Goal: Register for event/course

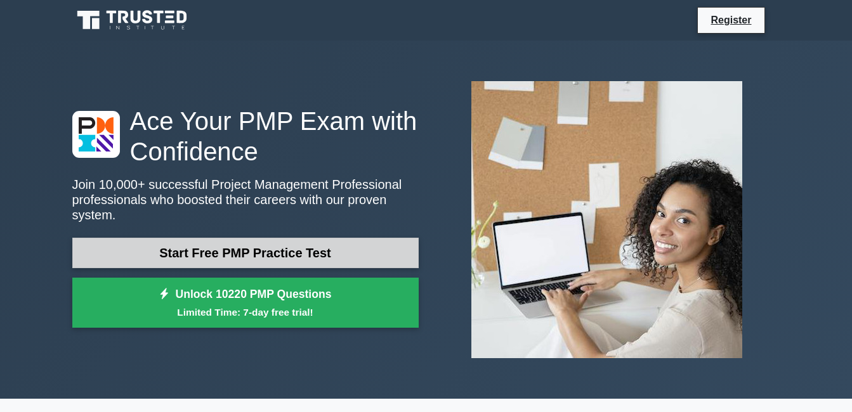
click at [249, 257] on link "Start Free PMP Practice Test" at bounding box center [245, 253] width 346 height 30
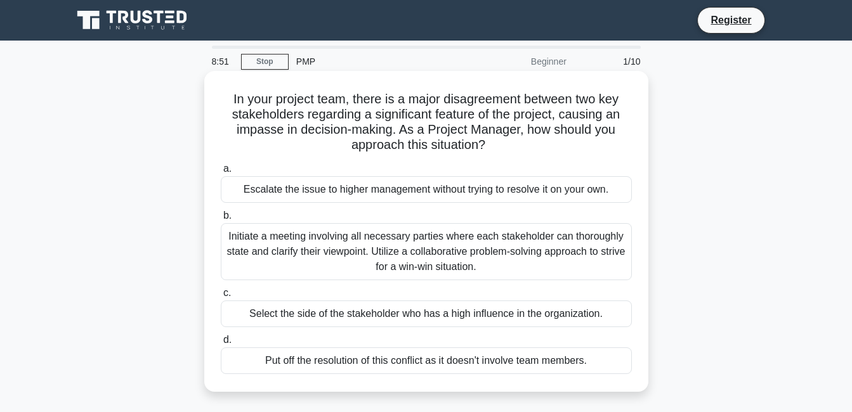
click at [318, 246] on div "Initiate a meeting involving all necessary parties where each stakeholder can t…" at bounding box center [426, 251] width 411 height 57
click at [221, 220] on input "b. Initiate a meeting involving all necessary parties where each stakeholder ca…" at bounding box center [221, 216] width 0 height 8
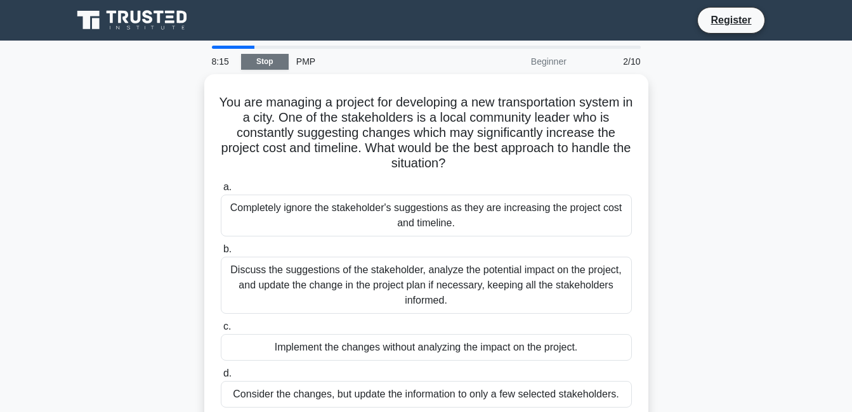
click at [269, 61] on link "Stop" at bounding box center [265, 62] width 48 height 16
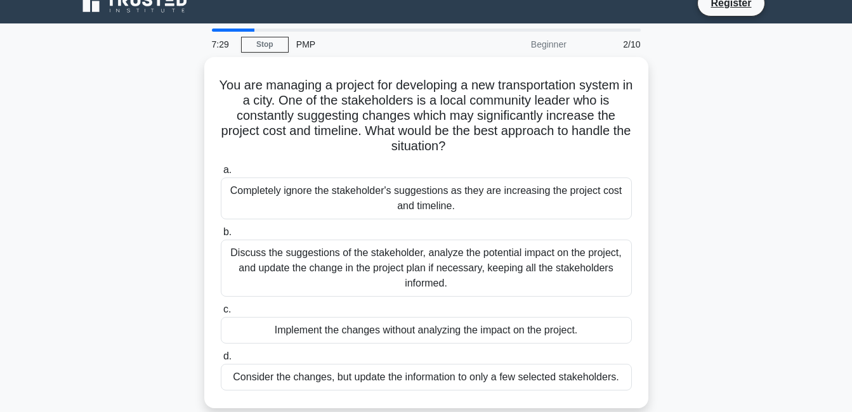
scroll to position [25, 0]
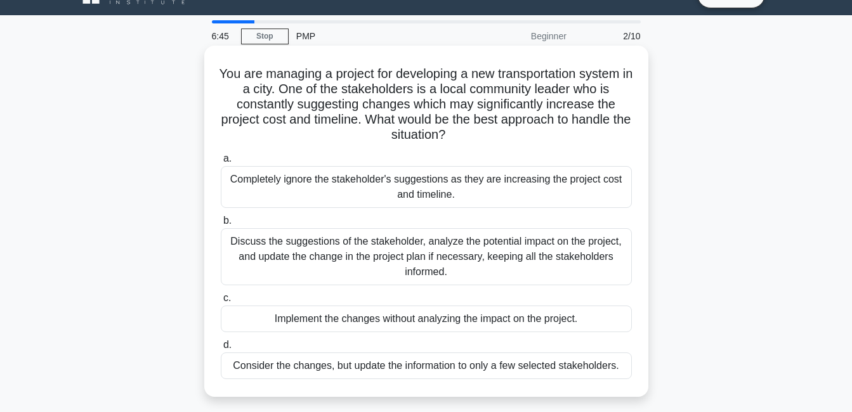
click at [247, 263] on div "Discuss the suggestions of the stakeholder, analyze the potential impact on the…" at bounding box center [426, 256] width 411 height 57
click at [221, 225] on input "b. Discuss the suggestions of the stakeholder, analyze the potential impact on …" at bounding box center [221, 221] width 0 height 8
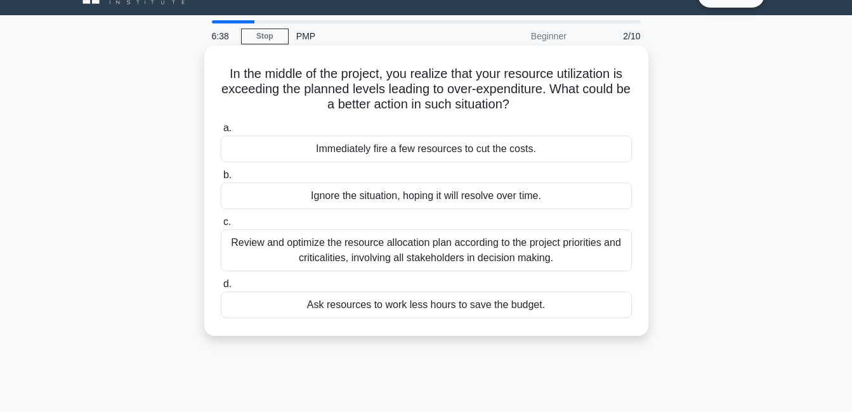
scroll to position [0, 0]
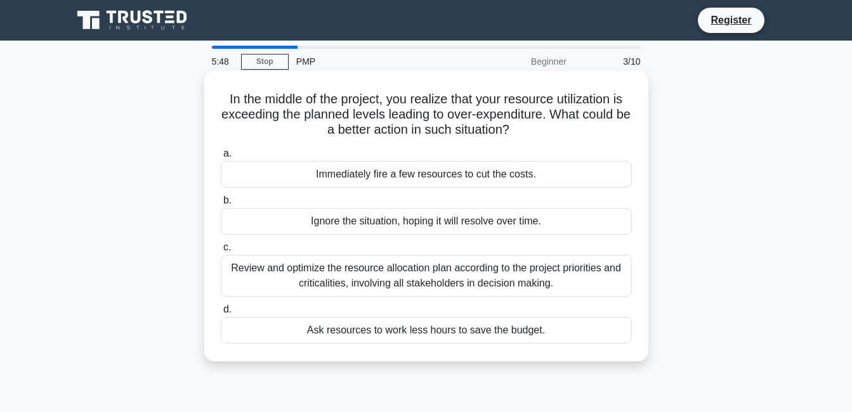
click at [259, 276] on div "Review and optimize the resource allocation plan according to the project prior…" at bounding box center [426, 276] width 411 height 42
click at [221, 252] on input "c. Review and optimize the resource allocation plan according to the project pr…" at bounding box center [221, 248] width 0 height 8
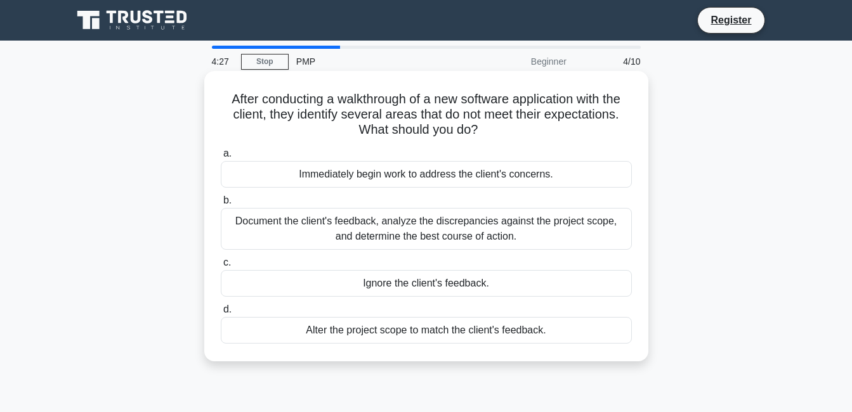
click at [346, 228] on div "Document the client's feedback, analyze the discrepancies against the project s…" at bounding box center [426, 229] width 411 height 42
click at [221, 205] on input "b. Document the client's feedback, analyze the discrepancies against the projec…" at bounding box center [221, 201] width 0 height 8
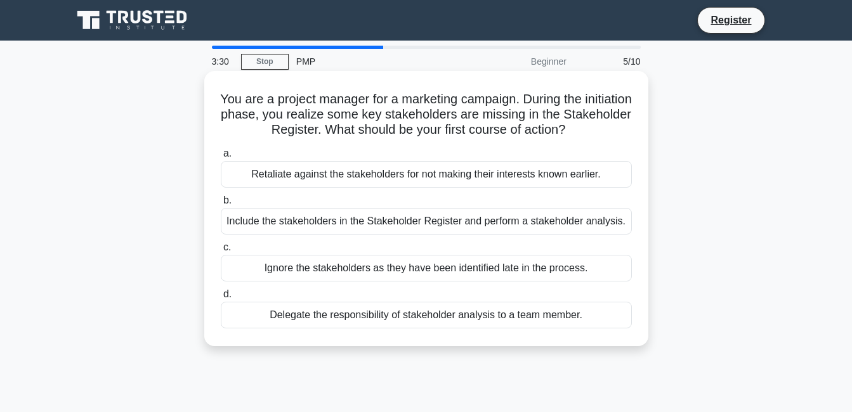
drag, startPoint x: 473, startPoint y: 202, endPoint x: 341, endPoint y: 233, distance: 135.5
click at [341, 233] on label "b. Include the stakeholders in the Stakeholder Register and perform a stakehold…" at bounding box center [426, 214] width 411 height 42
drag, startPoint x: 341, startPoint y: 233, endPoint x: 403, endPoint y: 219, distance: 63.7
click at [403, 219] on div "Include the stakeholders in the Stakeholder Register and perform a stakeholder …" at bounding box center [426, 221] width 411 height 27
click at [221, 205] on input "b. Include the stakeholders in the Stakeholder Register and perform a stakehold…" at bounding box center [221, 201] width 0 height 8
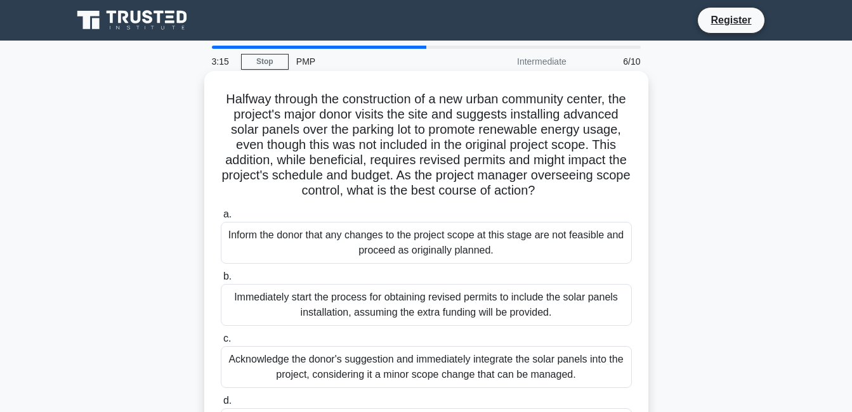
click at [376, 319] on div "Immediately start the process for obtaining revised permits to include the sola…" at bounding box center [426, 305] width 411 height 42
click at [221, 281] on input "b. Immediately start the process for obtaining revised permits to include the s…" at bounding box center [221, 277] width 0 height 8
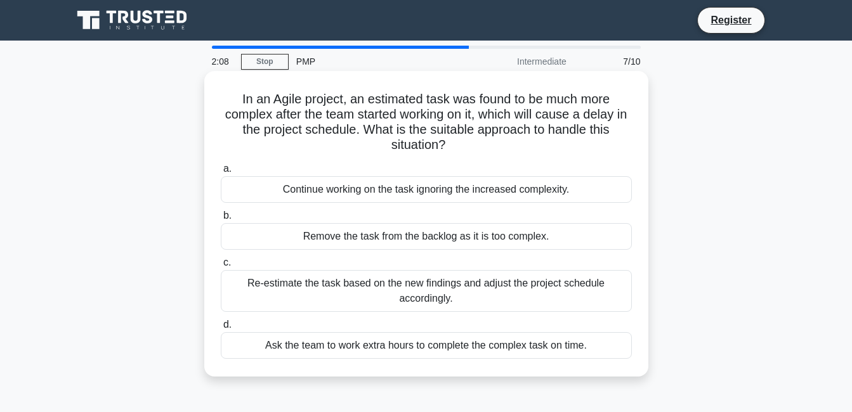
click at [403, 296] on div "Re-estimate the task based on the new findings and adjust the project schedule …" at bounding box center [426, 291] width 411 height 42
click at [221, 267] on input "c. Re-estimate the task based on the new findings and adjust the project schedu…" at bounding box center [221, 263] width 0 height 8
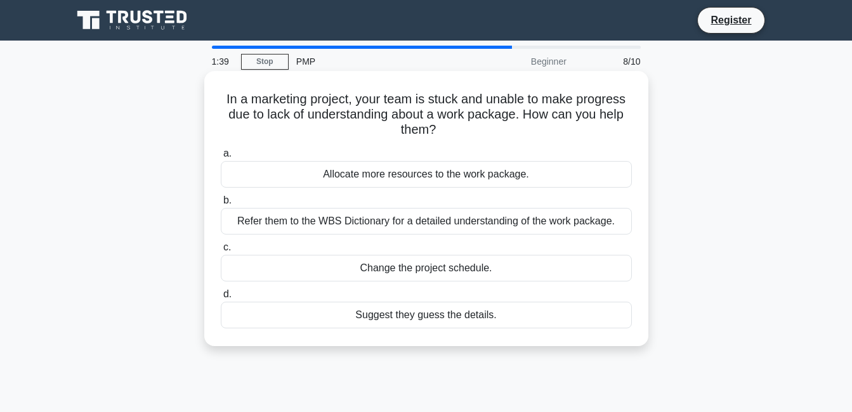
click at [412, 224] on div "Refer them to the WBS Dictionary for a detailed understanding of the work packa…" at bounding box center [426, 221] width 411 height 27
click at [221, 205] on input "b. Refer them to the WBS Dictionary for a detailed understanding of the work pa…" at bounding box center [221, 201] width 0 height 8
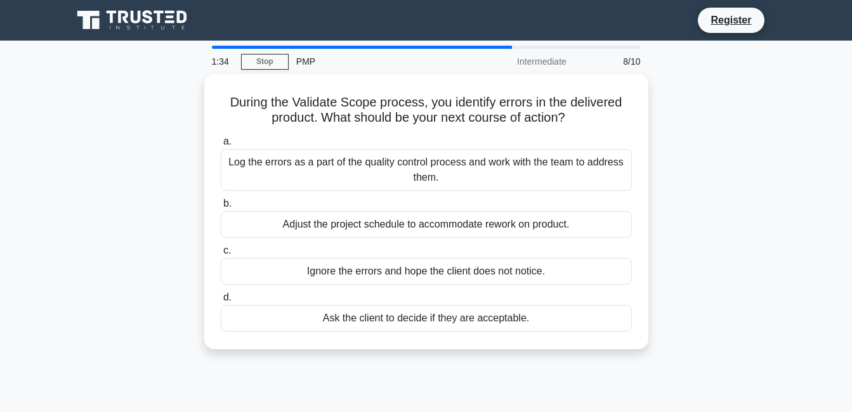
click at [412, 224] on div "Adjust the project schedule to accommodate rework on product." at bounding box center [426, 224] width 411 height 27
click at [221, 208] on input "b. Adjust the project schedule to accommodate rework on product." at bounding box center [221, 204] width 0 height 8
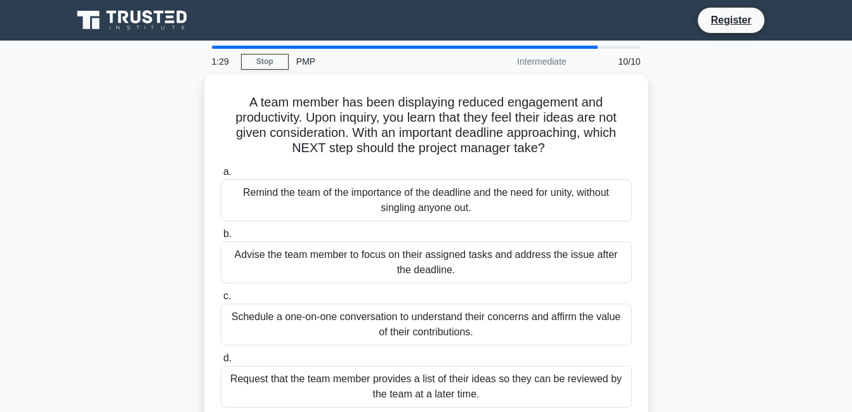
click at [412, 226] on label "b. Advise the team member to focus on their assigned tasks and address the issu…" at bounding box center [426, 254] width 411 height 57
click at [221, 230] on input "b. Advise the team member to focus on their assigned tasks and address the issu…" at bounding box center [221, 234] width 0 height 8
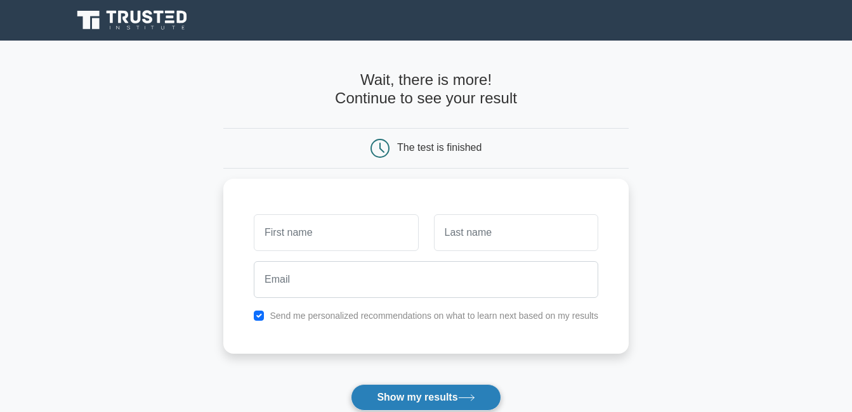
click at [449, 401] on button "Show my results" at bounding box center [426, 397] width 150 height 27
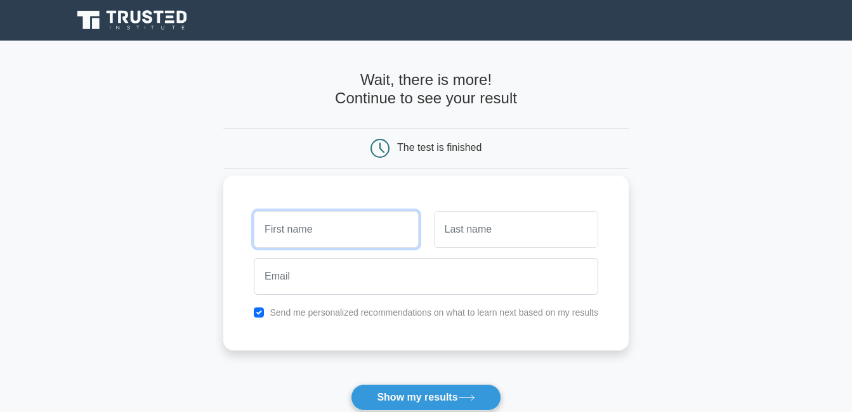
click at [370, 224] on input "text" at bounding box center [336, 229] width 164 height 37
type input "HUSNA"
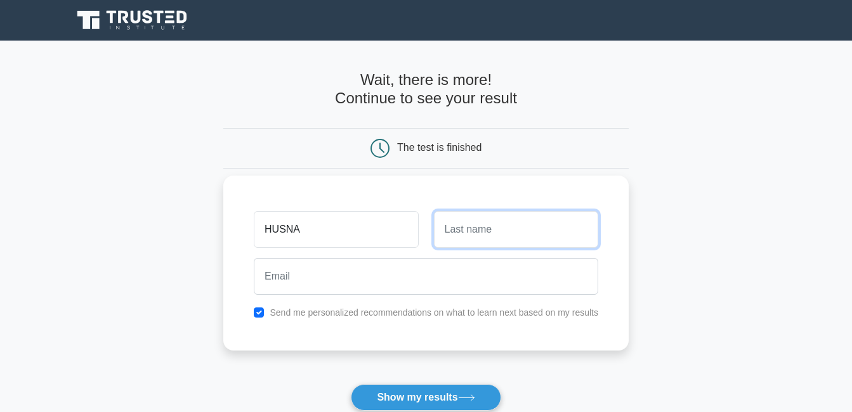
click at [458, 226] on input "text" at bounding box center [516, 229] width 164 height 37
type input "YOUSUF"
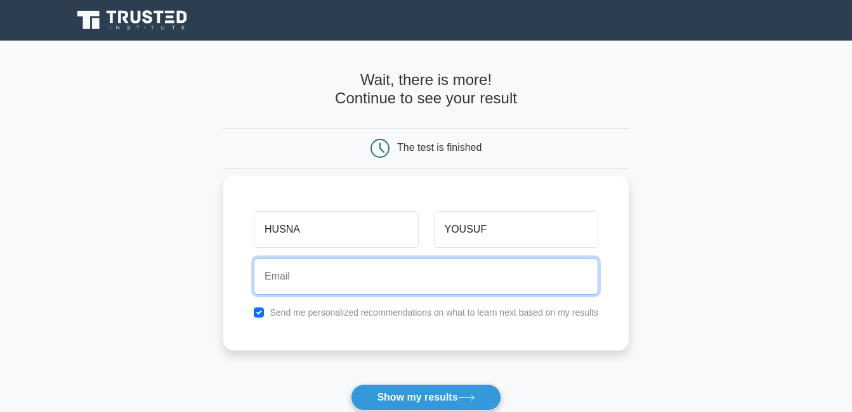
click at [355, 275] on input "email" at bounding box center [426, 276] width 344 height 37
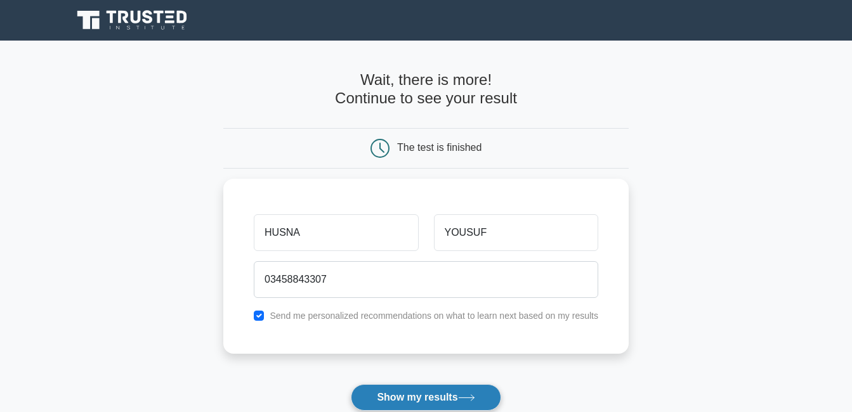
click at [407, 394] on button "Show my results" at bounding box center [426, 397] width 150 height 27
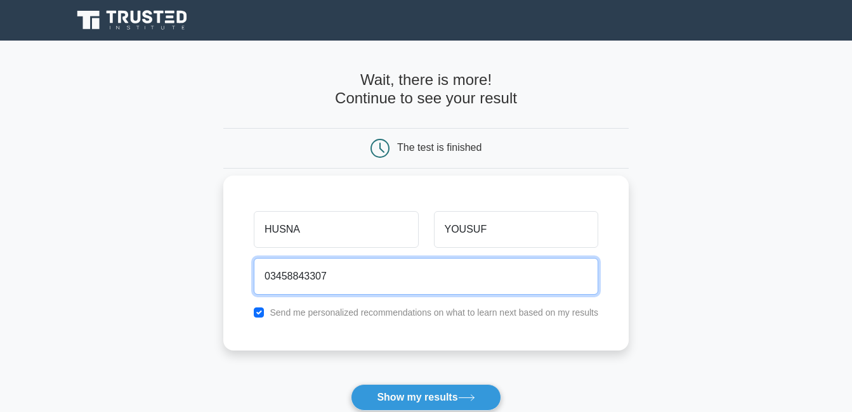
click at [373, 274] on input "03458843307" at bounding box center [426, 276] width 344 height 37
type input "0"
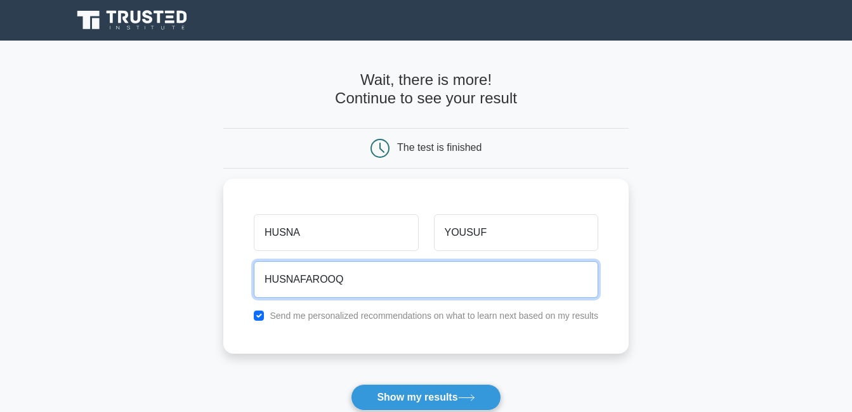
type input "HUSNAFAROOQ"
